Goal: Transaction & Acquisition: Purchase product/service

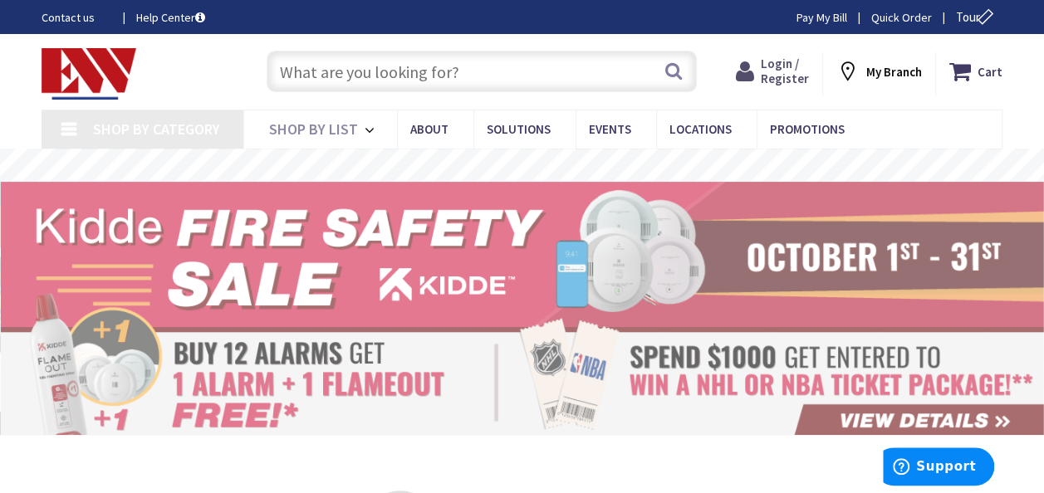
click at [805, 65] on strong "Login / Register Login" at bounding box center [784, 71] width 48 height 30
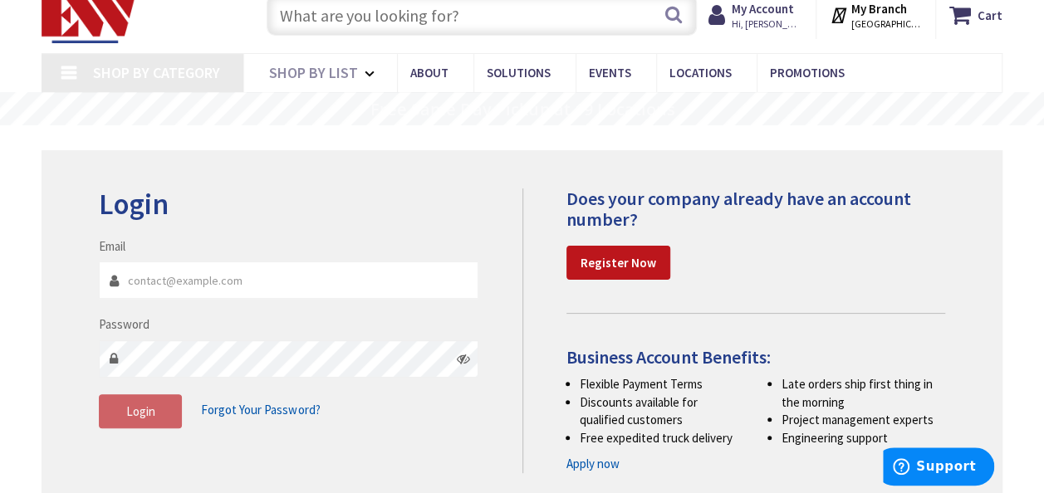
scroll to position [83, 0]
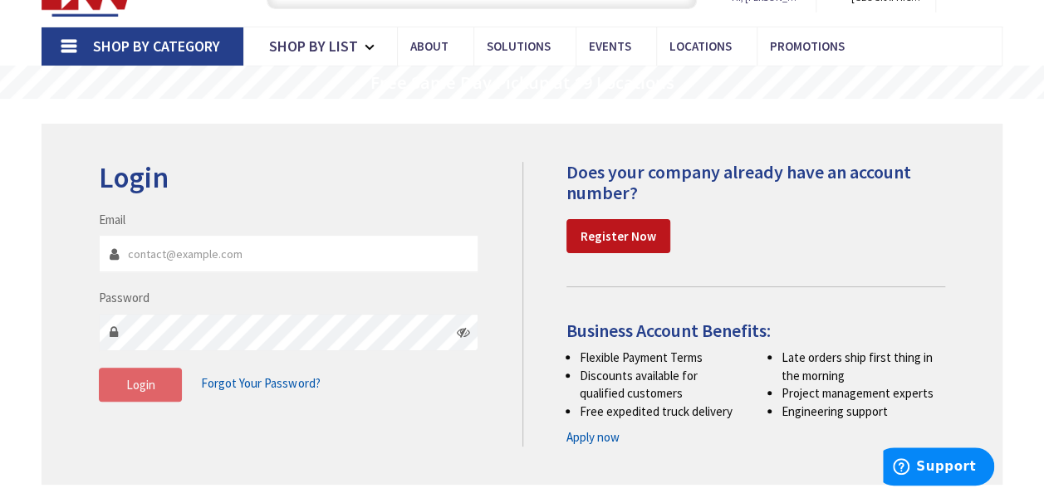
type input "[EMAIL_ADDRESS][DOMAIN_NAME]"
click at [145, 390] on span "Login" at bounding box center [140, 385] width 29 height 16
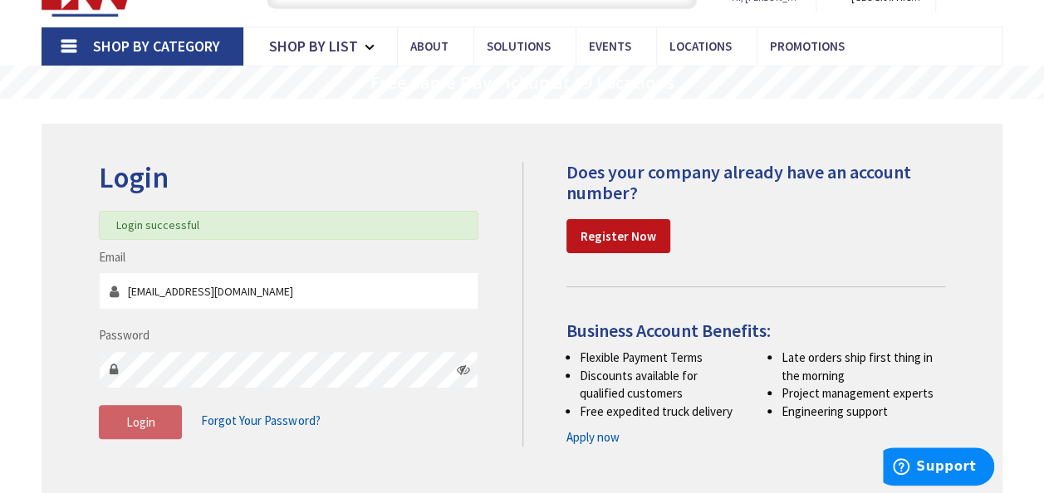
type input "[STREET_ADDRESS]"
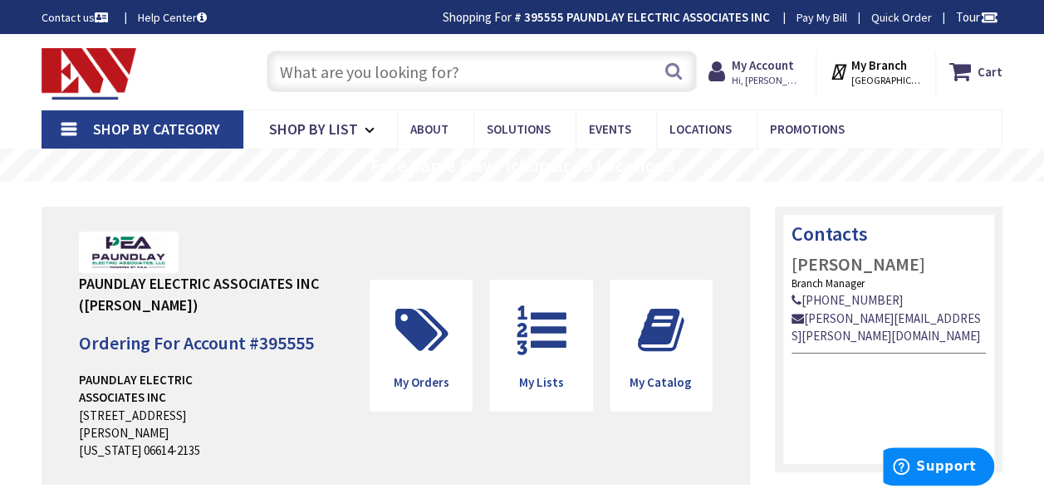
click at [391, 85] on input "text" at bounding box center [482, 72] width 430 height 42
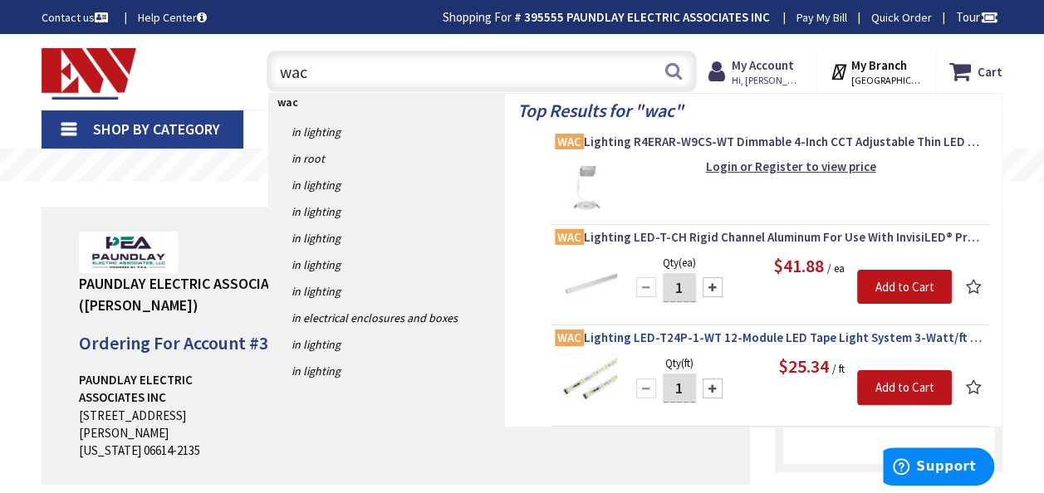
type input "wac"
click at [774, 337] on span "WAC Lighting LED-T24P-1-WT 12-Module LED Tape Light System 3-Watt/ft 24-Volt Ou…" at bounding box center [770, 338] width 430 height 17
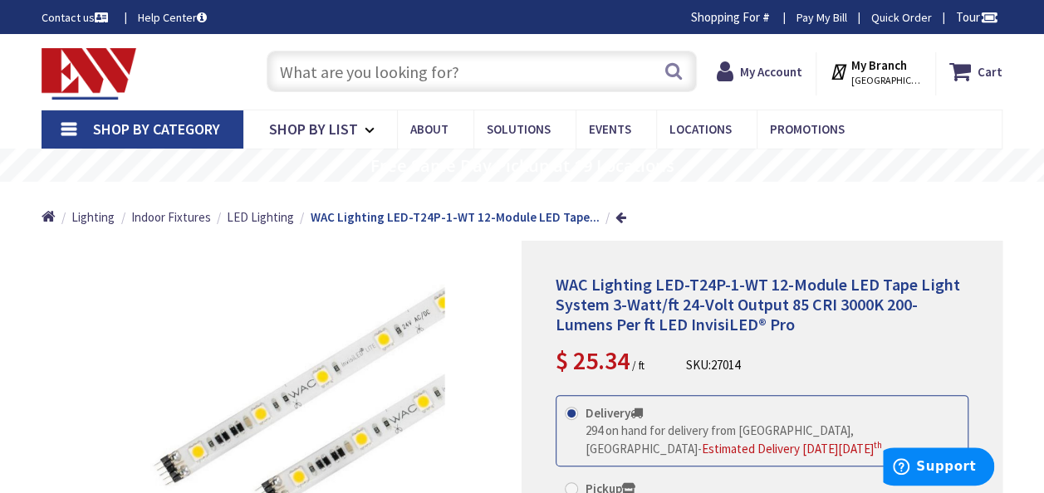
click at [433, 77] on input "text" at bounding box center [482, 72] width 430 height 42
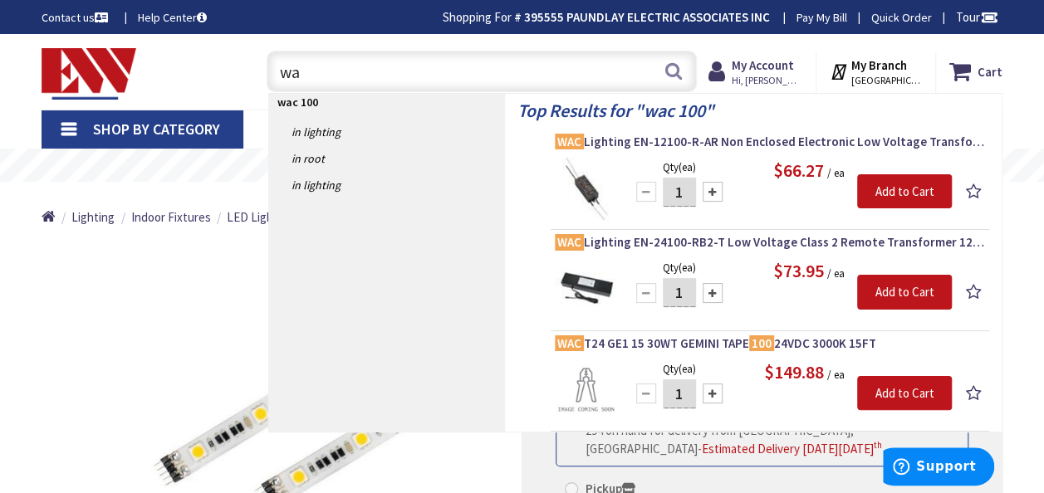
type input "w"
